Goal: Book appointment/travel/reservation

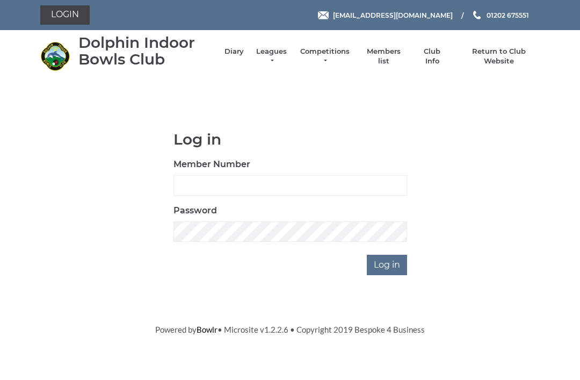
scroll to position [84, 0]
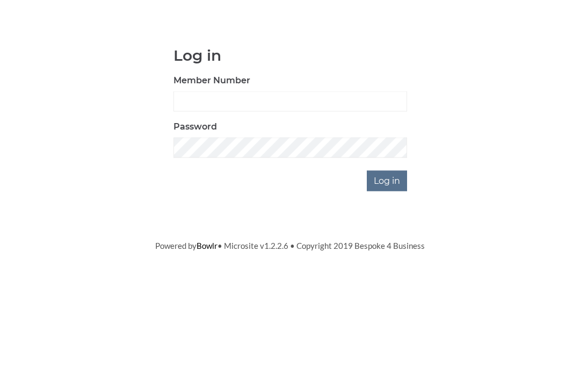
click at [243, 175] on input "Member Number" at bounding box center [291, 185] width 234 height 20
type input "3064"
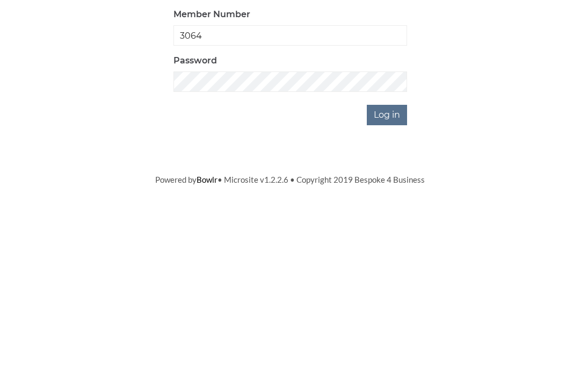
click at [395, 255] on input "Log in" at bounding box center [387, 265] width 40 height 20
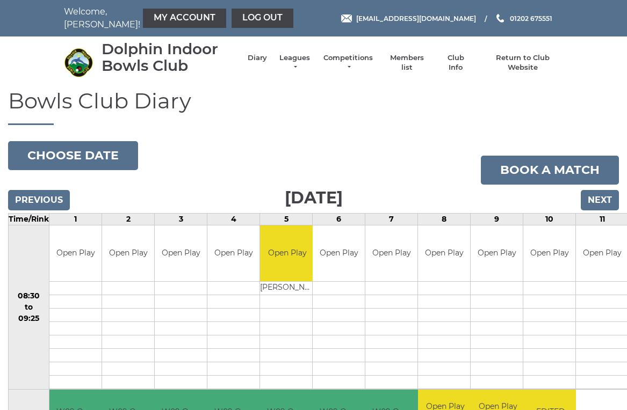
scroll to position [4, 0]
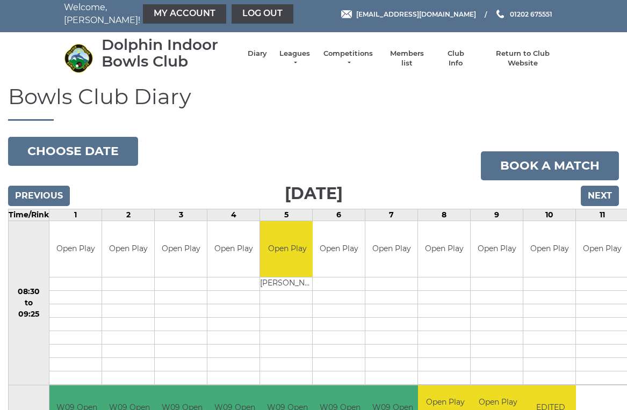
click at [573, 161] on link "Book a match" at bounding box center [550, 166] width 138 height 29
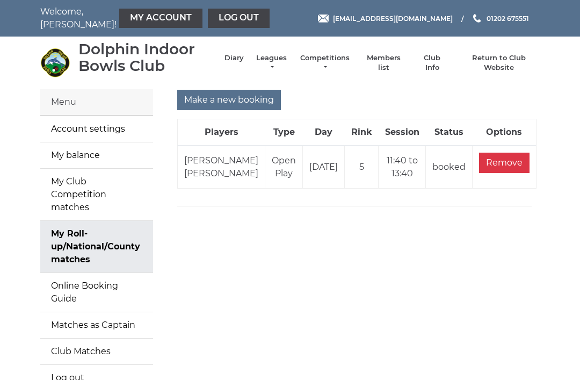
click at [517, 156] on td "Remove" at bounding box center [505, 167] width 64 height 43
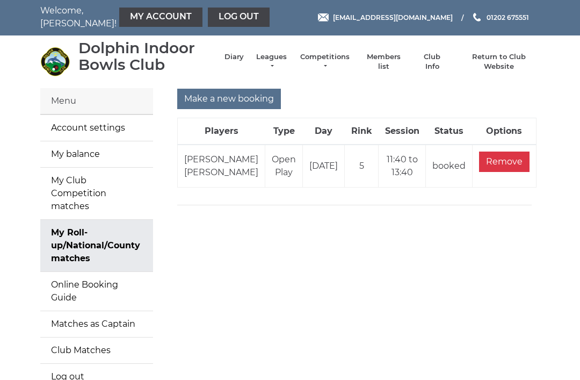
click at [218, 99] on input "Make a new booking" at bounding box center [229, 99] width 104 height 20
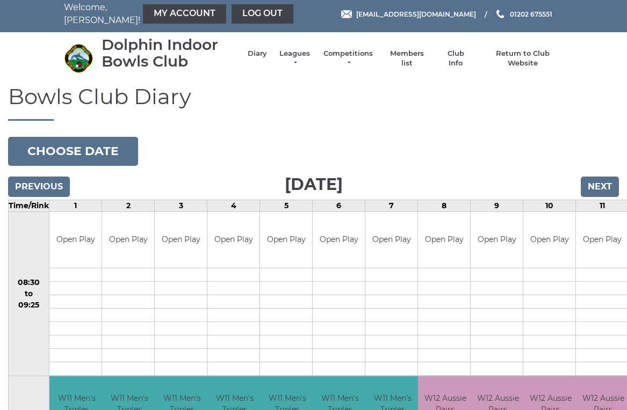
scroll to position [4, 0]
click at [38, 151] on button "Choose date" at bounding box center [73, 151] width 130 height 29
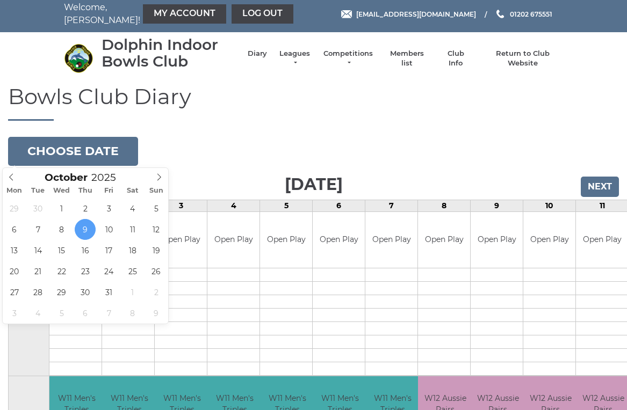
type input "2025-10-23"
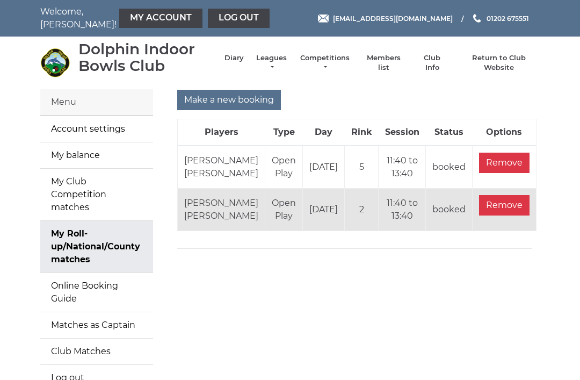
click at [208, 12] on link "Log out" at bounding box center [239, 18] width 62 height 19
